Goal: Register for event/course

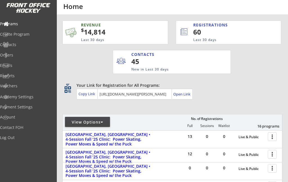
click at [273, 137] on div at bounding box center [273, 136] width 10 height 10
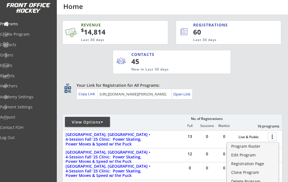
click at [258, 147] on div "Program Roster" at bounding box center [252, 146] width 43 height 4
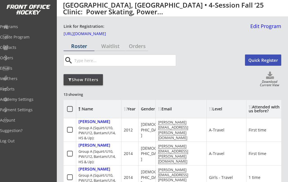
click at [138, 46] on div "Orders" at bounding box center [137, 46] width 22 height 5
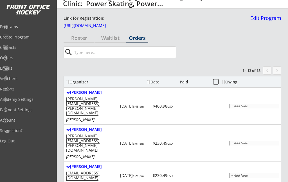
scroll to position [8, 0]
click at [79, 36] on div "Roster" at bounding box center [78, 38] width 31 height 5
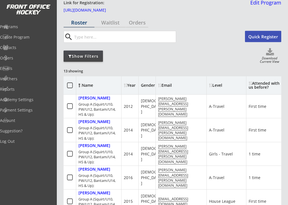
scroll to position [25, 0]
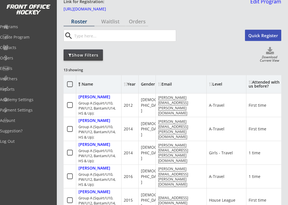
click at [182, 107] on div "curtis.ahmann@gmail.com" at bounding box center [181, 105] width 46 height 21
click at [173, 103] on div "curtis.ahmann@gmail.com" at bounding box center [181, 105] width 46 height 21
click at [177, 102] on div "curtis.ahmann@gmail.com" at bounding box center [181, 105] width 51 height 23
click at [179, 106] on div "curtis.ahmann@gmail.com" at bounding box center [181, 105] width 46 height 21
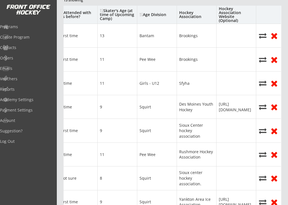
scroll to position [0, 188]
click at [234, 111] on div "https://www.dmyha.com/" at bounding box center [236, 106] width 40 height 23
click at [233, 108] on div "https://www.dmyha.com/" at bounding box center [236, 106] width 35 height 11
click at [237, 106] on div "https://www.dmyha.com/" at bounding box center [236, 106] width 35 height 11
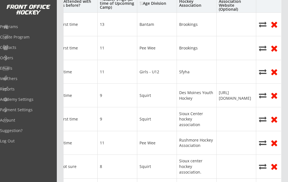
click at [230, 119] on div at bounding box center [236, 118] width 40 height 23
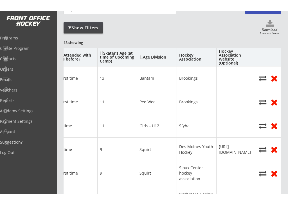
scroll to position [42, 0]
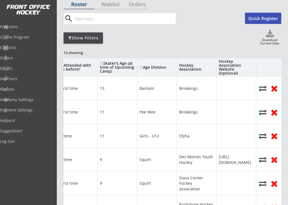
click at [143, 125] on div "Girls - U12" at bounding box center [157, 135] width 40 height 23
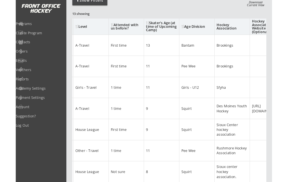
scroll to position [82, 0]
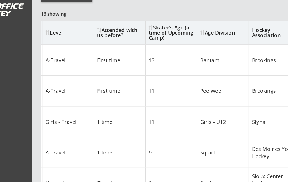
click at [108, 23] on div at bounding box center [109, 25] width 2 height 4
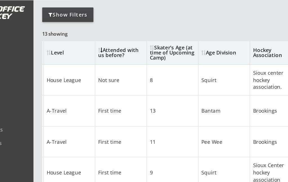
scroll to position [68, 0]
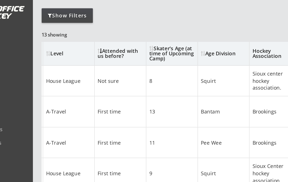
click at [106, 38] on div "Attended with us before?" at bounding box center [123, 41] width 35 height 8
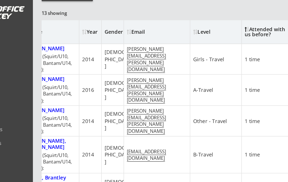
scroll to position [84, 0]
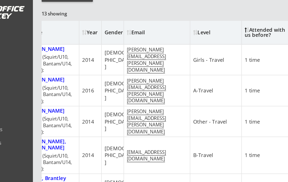
click at [112, 26] on div "Gender" at bounding box center [120, 25] width 17 height 4
click at [112, 24] on div "Gender" at bounding box center [120, 25] width 17 height 4
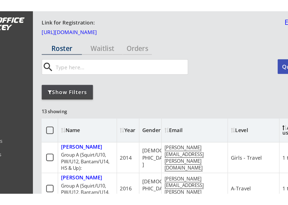
scroll to position [0, 0]
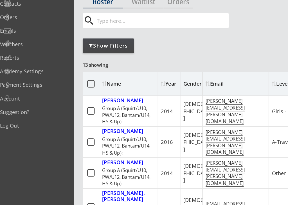
click at [69, 106] on icon at bounding box center [69, 109] width 7 height 7
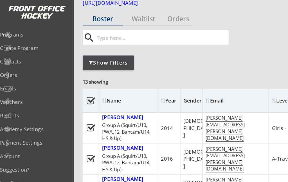
click at [71, 78] on icon at bounding box center [69, 77] width 7 height 7
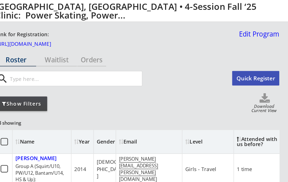
click at [95, 48] on div "Waitlist" at bounding box center [110, 46] width 31 height 5
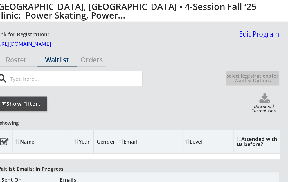
click at [126, 47] on div "Orders" at bounding box center [137, 46] width 22 height 5
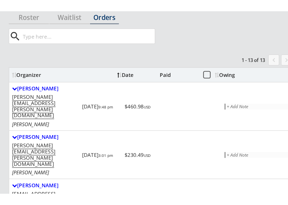
scroll to position [26, 0]
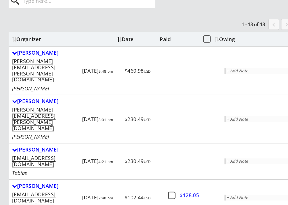
click at [66, 72] on div "Curtis Ahmann" at bounding box center [92, 74] width 52 height 5
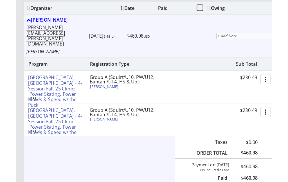
scroll to position [58, 0]
